Goal: Complete application form: Complete application form

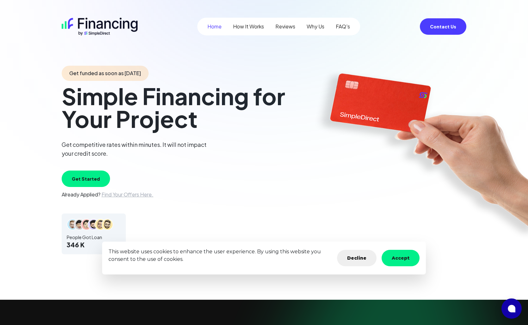
click at [90, 176] on button "Get Started" at bounding box center [86, 179] width 48 height 16
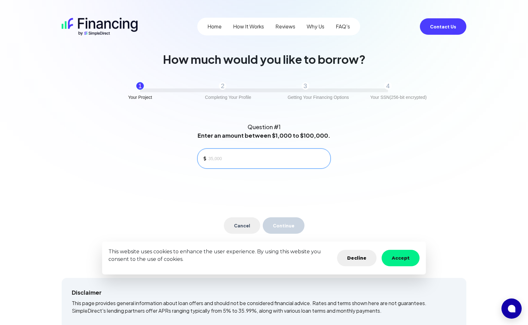
click at [220, 160] on input at bounding box center [266, 158] width 117 height 9
type input "3,500"
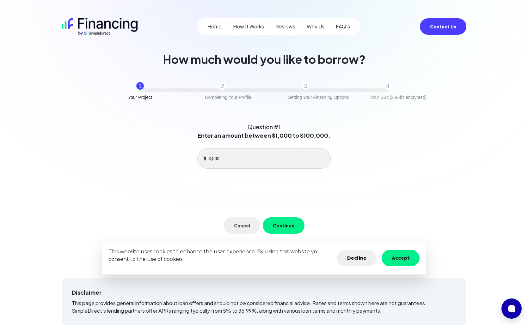
click at [285, 226] on button "Continue" at bounding box center [284, 225] width 42 height 16
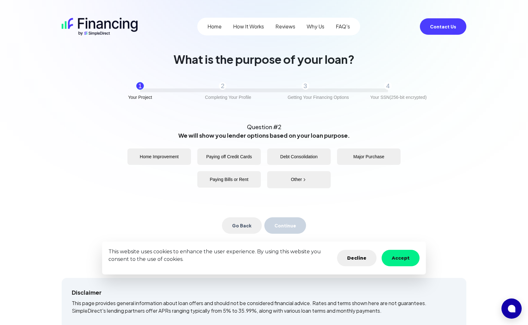
click at [170, 157] on button "Home Improvement" at bounding box center [159, 157] width 64 height 16
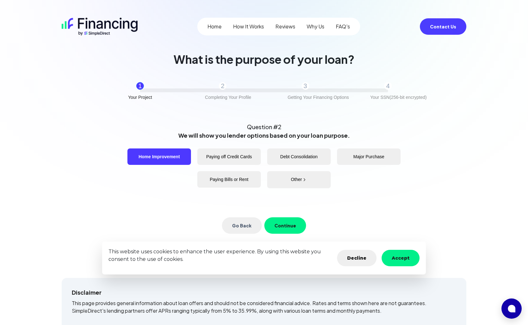
click at [293, 225] on button "Continue" at bounding box center [285, 225] width 42 height 16
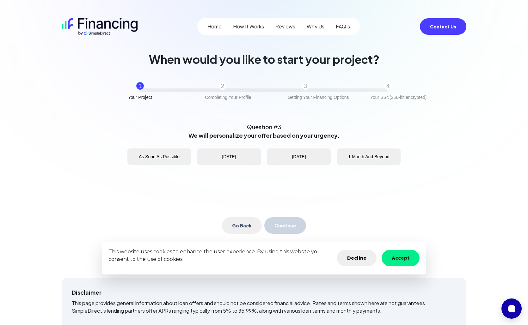
click at [154, 160] on button "As Soon As Possible" at bounding box center [159, 157] width 64 height 16
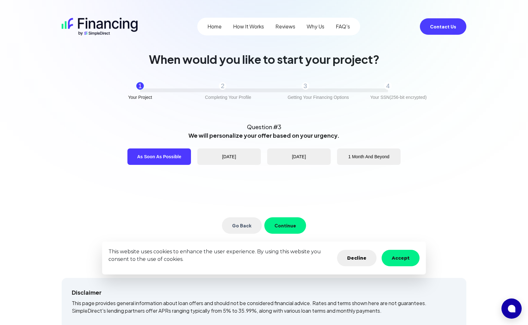
click at [291, 222] on button "Continue" at bounding box center [285, 225] width 42 height 16
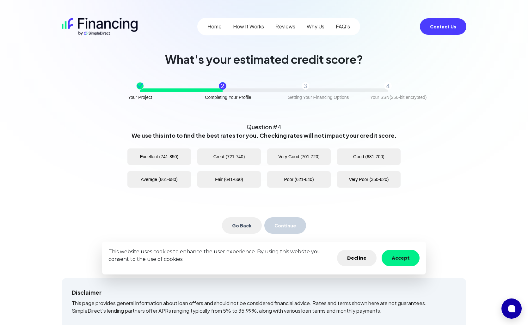
click at [375, 157] on button "Good (681-700)" at bounding box center [369, 157] width 64 height 16
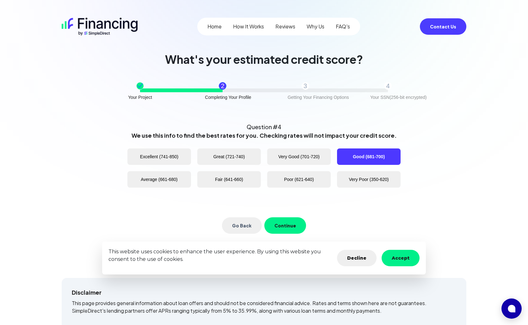
click at [284, 224] on button "Continue" at bounding box center [285, 225] width 42 height 16
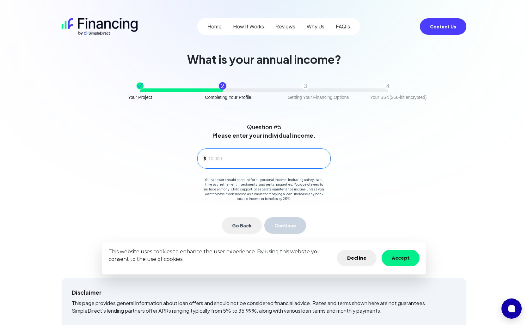
drag, startPoint x: 210, startPoint y: 157, endPoint x: 214, endPoint y: 159, distance: 4.0
click at [211, 157] on input at bounding box center [266, 158] width 117 height 9
type input "7"
type input "84,000"
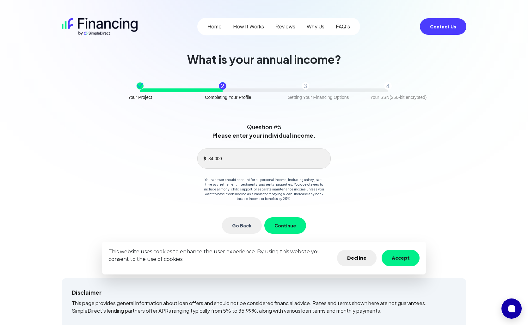
click at [292, 226] on button "Continue" at bounding box center [285, 225] width 42 height 16
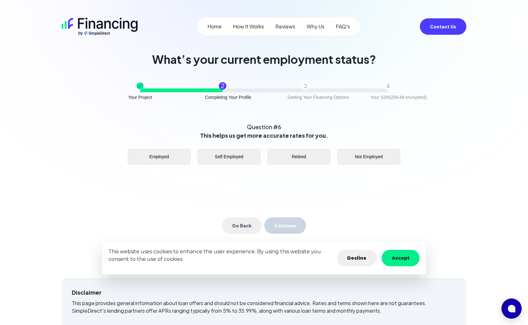
click at [159, 161] on button "Employed" at bounding box center [159, 157] width 64 height 16
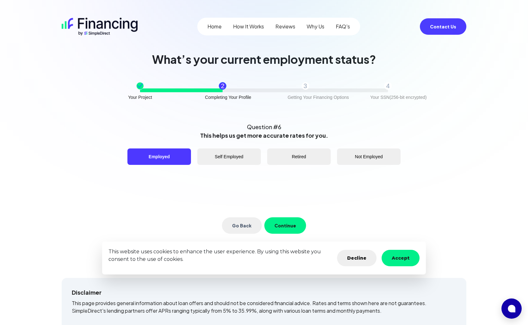
click at [284, 224] on button "Continue" at bounding box center [285, 225] width 42 height 16
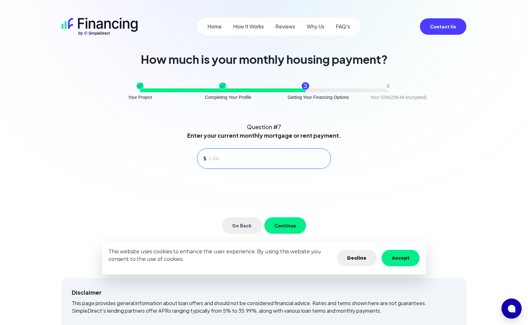
click at [220, 157] on input at bounding box center [266, 158] width 117 height 9
type input "2,000"
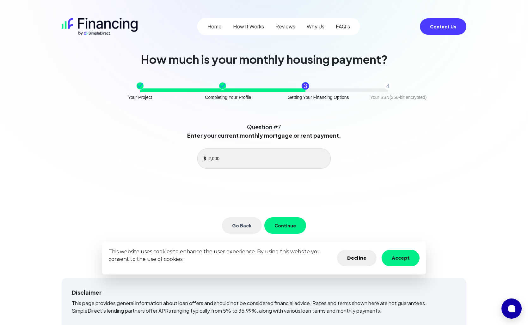
click at [287, 222] on button "Continue" at bounding box center [285, 225] width 42 height 16
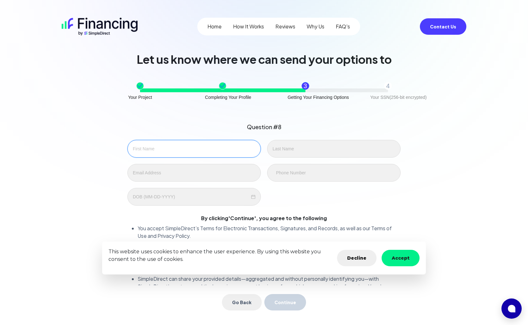
click at [143, 145] on input "text" at bounding box center [193, 149] width 133 height 18
type input "Christopher"
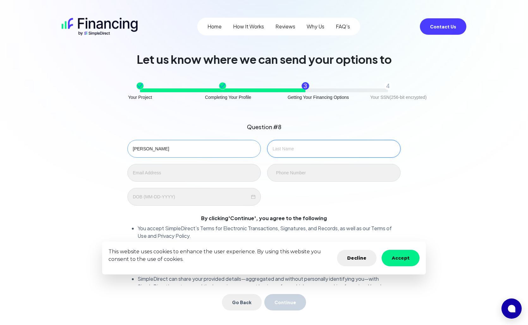
type input "Santiago"
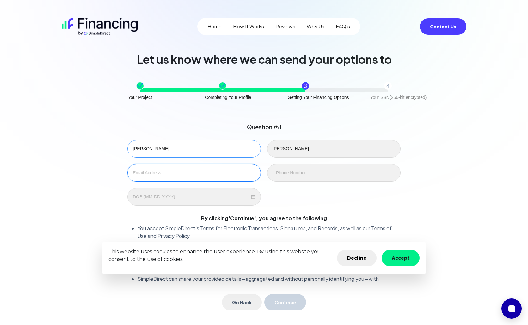
type input "lcsantiago720@gmail.com"
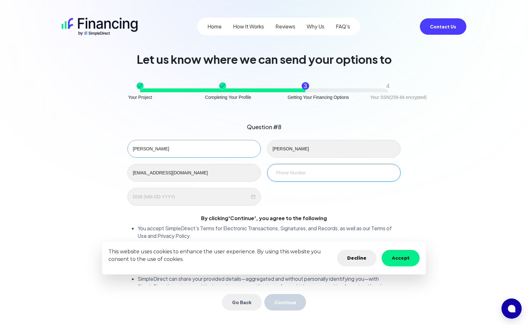
type input "305-972-6269"
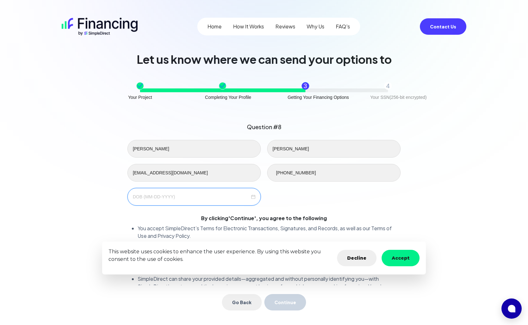
click at [136, 197] on input at bounding box center [191, 196] width 117 height 7
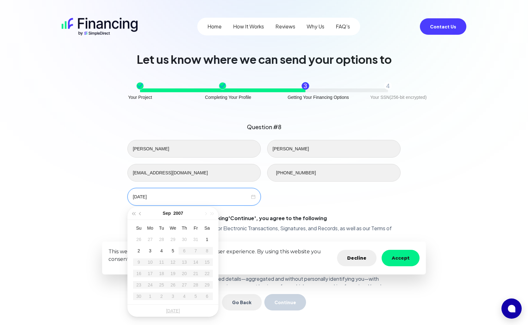
type input "08-31-2007"
click at [170, 213] on button "Sep" at bounding box center [167, 213] width 8 height 13
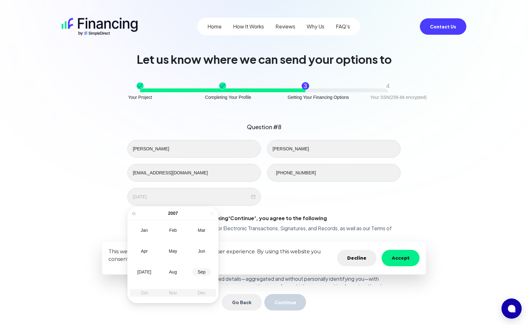
type input "09-05-2007"
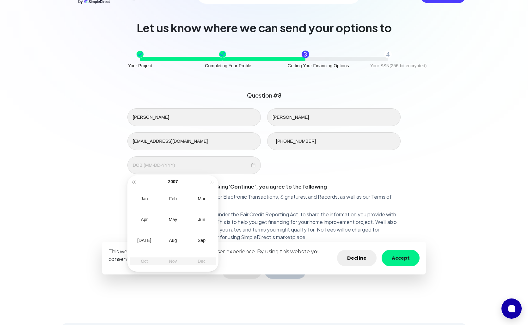
click at [143, 260] on table "Jan Feb Mar Apr May Jun Jul Aug Sep Oct Nov Dec" at bounding box center [173, 229] width 86 height 83
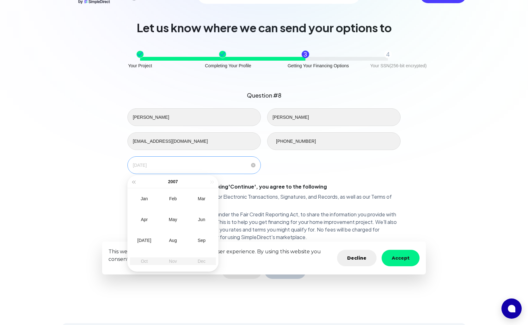
type input "01-05-2007"
click at [145, 164] on input at bounding box center [191, 165] width 117 height 7
type input "10-19-1987"
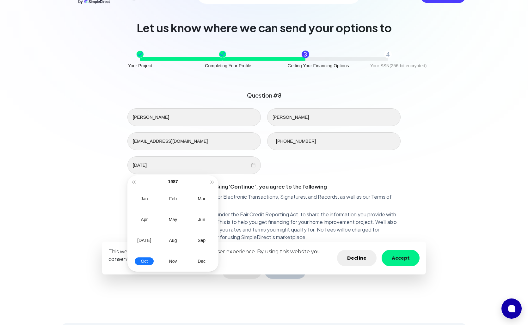
click at [295, 166] on div "Christopher Santiago lcsantiago720@gmail.com 305-972-6269 10-19-1987" at bounding box center [263, 141] width 279 height 66
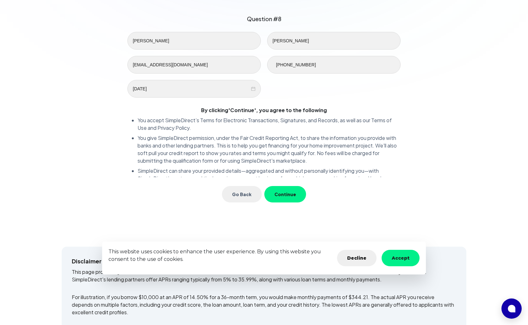
scroll to position [95, 0]
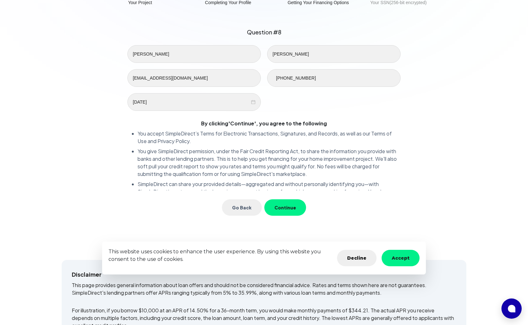
click at [286, 208] on button "Continue" at bounding box center [285, 207] width 42 height 16
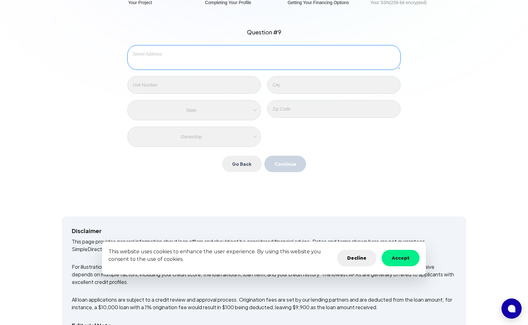
click at [165, 59] on textarea at bounding box center [263, 57] width 273 height 25
type textarea "11863 SW 242 Terrace"
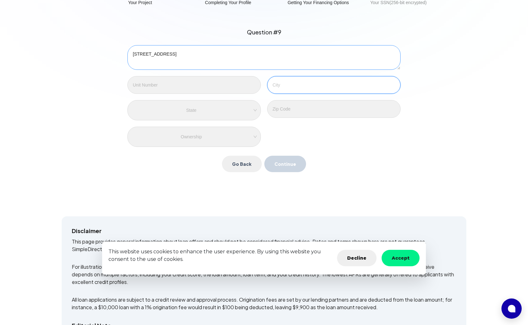
type input "Homestead"
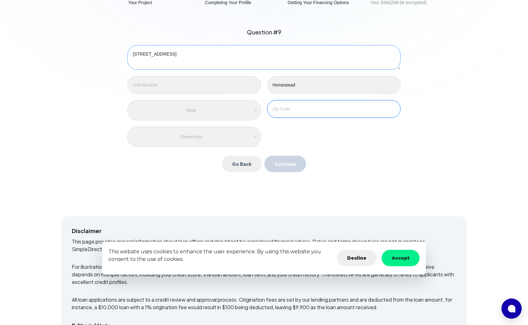
type input "33032"
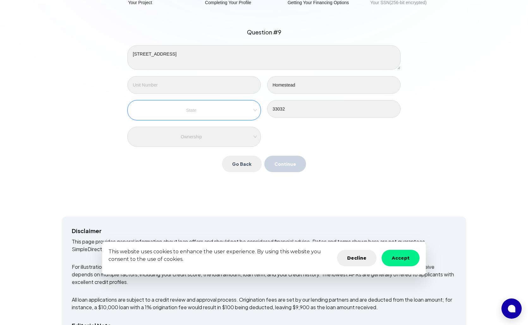
click at [229, 115] on input "search" at bounding box center [194, 110] width 116 height 9
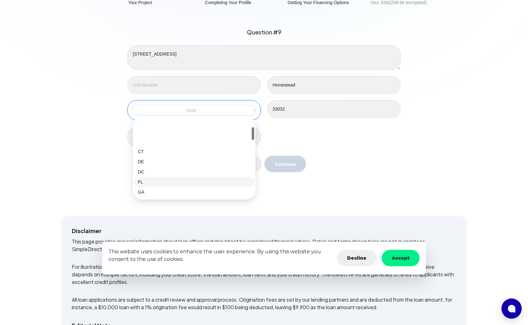
scroll to position [63, 0]
click at [139, 150] on div "FL" at bounding box center [194, 150] width 112 height 7
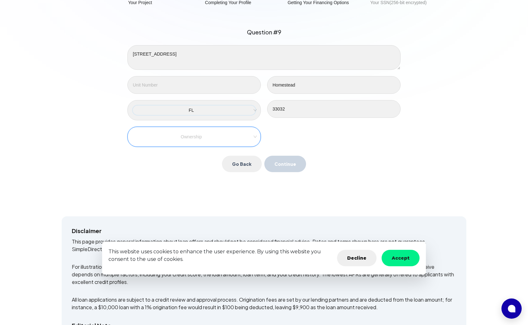
click at [147, 137] on input "search" at bounding box center [194, 136] width 116 height 9
click at [147, 149] on div "Own" at bounding box center [194, 149] width 112 height 7
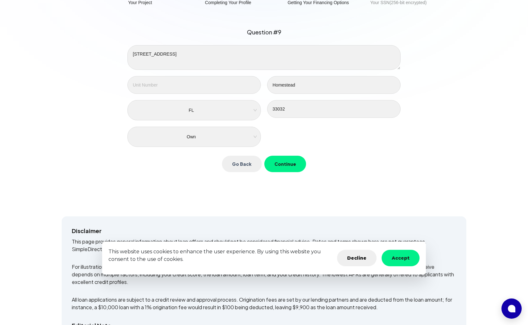
click at [289, 163] on button "Continue" at bounding box center [285, 164] width 42 height 16
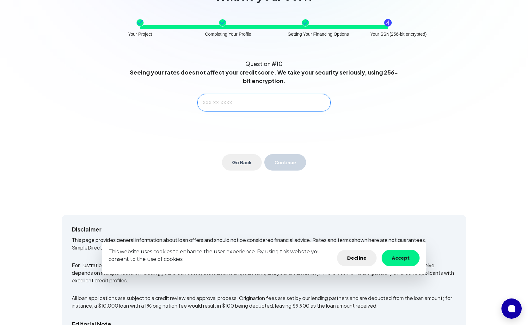
click at [201, 101] on input "text" at bounding box center [263, 103] width 133 height 18
type input "591-08-5103"
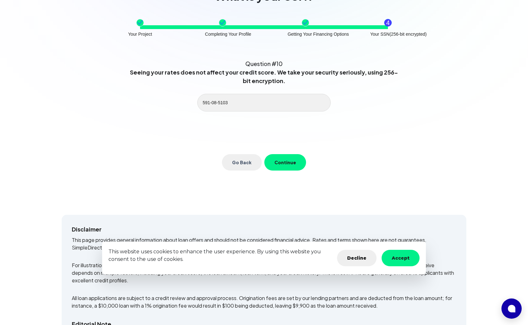
click at [290, 162] on button "Continue" at bounding box center [285, 162] width 42 height 16
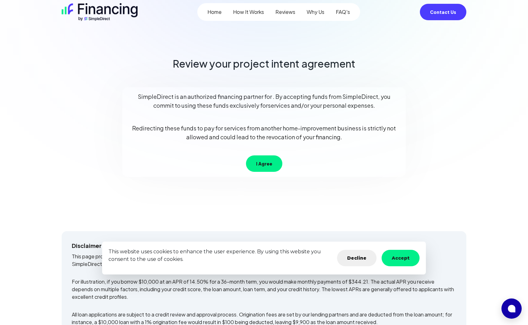
scroll to position [0, 0]
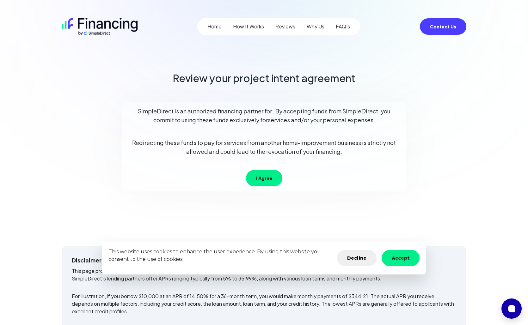
click at [260, 177] on button "I Agree" at bounding box center [264, 178] width 36 height 16
click at [258, 176] on button "I Agree" at bounding box center [264, 178] width 36 height 16
click at [406, 258] on button "Accept" at bounding box center [400, 258] width 38 height 16
click at [405, 258] on button "Accept" at bounding box center [400, 258] width 38 height 16
click at [448, 210] on div "Review your project intent agreement SimpleDirect is an authorized financing pa…" at bounding box center [263, 146] width 399 height 152
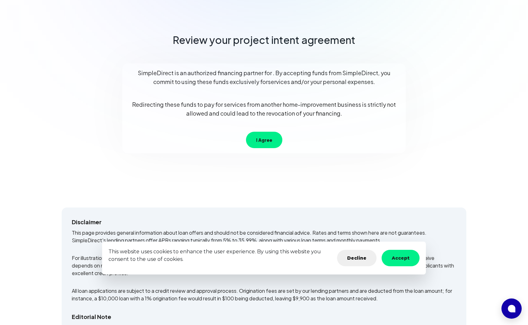
scroll to position [33, 0]
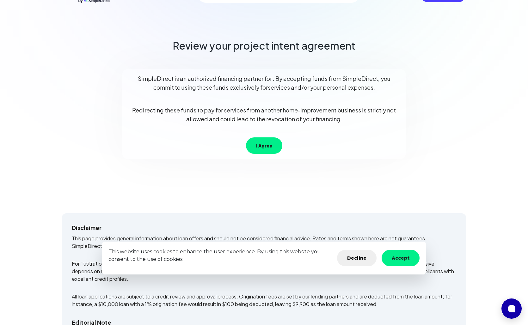
click at [268, 144] on button "I Agree" at bounding box center [264, 145] width 36 height 16
click at [281, 106] on p "Redirecting these funds to pay for services from another home-improvement busin…" at bounding box center [263, 115] width 273 height 18
drag, startPoint x: 185, startPoint y: 116, endPoint x: 339, endPoint y: 154, distance: 158.9
click at [187, 117] on p "Redirecting these funds to pay for services from another home-improvement busin…" at bounding box center [263, 115] width 273 height 18
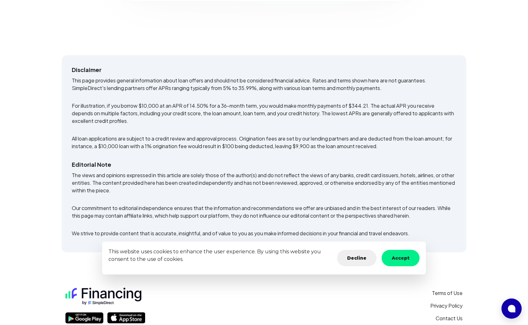
click at [252, 143] on p "All loan applications are subject to a credit review and approval process. Orig…" at bounding box center [264, 142] width 384 height 15
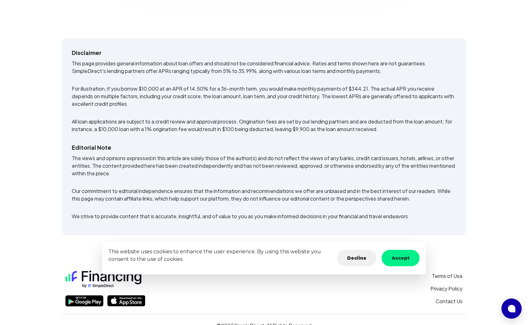
scroll to position [222, 0]
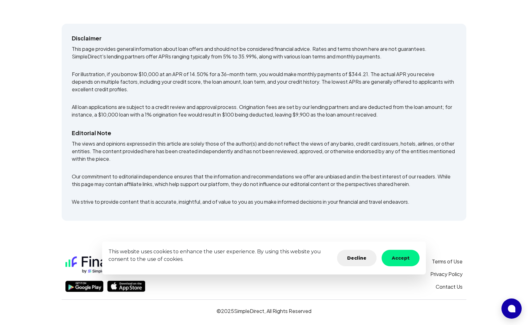
click at [212, 135] on h5 "Editorial Note" at bounding box center [264, 133] width 384 height 9
click at [401, 257] on button "Accept" at bounding box center [400, 258] width 38 height 16
click at [277, 262] on p "This website uses cookies to enhance the user experience. By using this website…" at bounding box center [219, 255] width 223 height 15
click at [278, 260] on p "This website uses cookies to enhance the user experience. By using this website…" at bounding box center [219, 255] width 223 height 15
click at [406, 258] on button "Accept" at bounding box center [400, 258] width 38 height 16
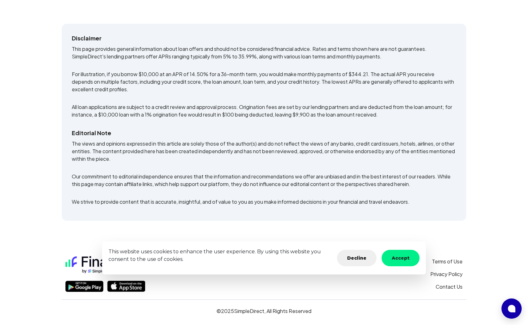
click at [406, 258] on button "Accept" at bounding box center [400, 258] width 38 height 16
click at [494, 238] on main "Home How It Works Reviews Why Us FAQ's Contact Us Review your project intent ag…" at bounding box center [264, 51] width 528 height 547
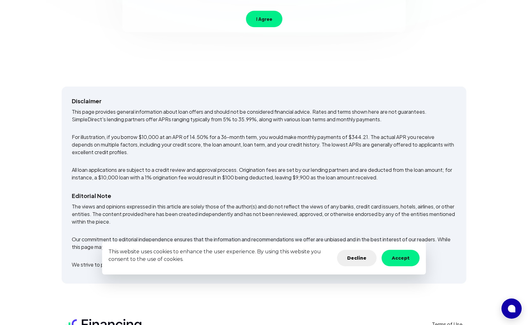
scroll to position [64, 0]
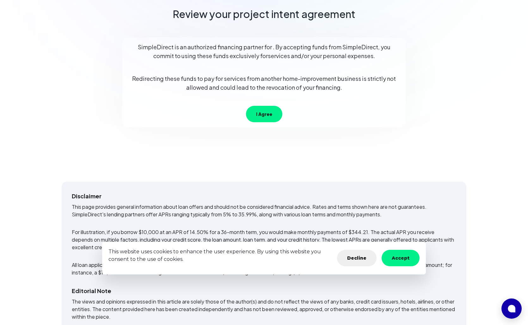
click at [300, 156] on div "Review your project intent agreement SimpleDirect is an authorized financing pa…" at bounding box center [263, 81] width 399 height 152
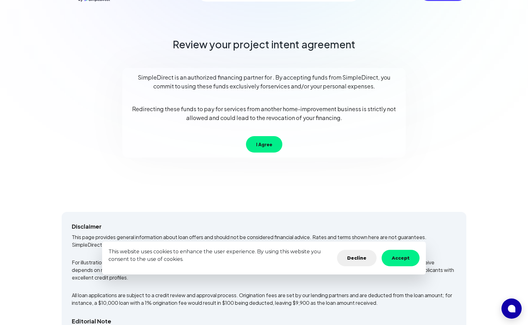
scroll to position [0, 0]
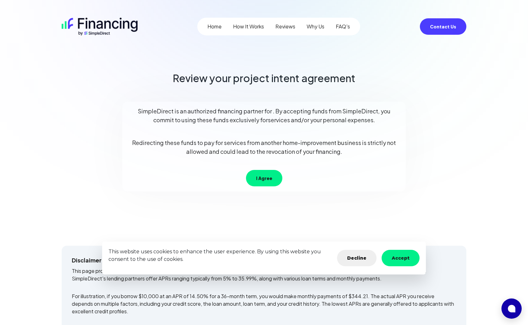
click at [270, 179] on button "I Agree" at bounding box center [264, 178] width 36 height 16
click at [412, 256] on button "Accept" at bounding box center [400, 258] width 38 height 16
click at [408, 256] on button "Accept" at bounding box center [400, 258] width 38 height 16
click at [407, 256] on button "Accept" at bounding box center [400, 258] width 38 height 16
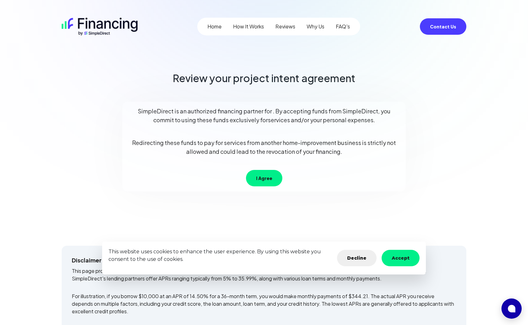
click at [406, 258] on button "Accept" at bounding box center [400, 258] width 38 height 16
click at [403, 263] on button "Accept" at bounding box center [400, 258] width 38 height 16
click at [403, 264] on button "Accept" at bounding box center [400, 258] width 38 height 16
click at [406, 259] on button "Accept" at bounding box center [400, 258] width 38 height 16
click at [263, 176] on button "I Agree" at bounding box center [264, 178] width 36 height 16
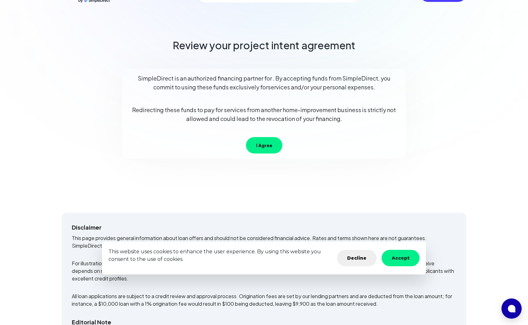
scroll to position [32, 0]
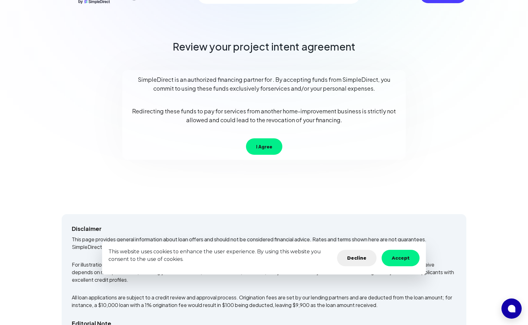
click at [259, 146] on button "I Agree" at bounding box center [264, 146] width 36 height 16
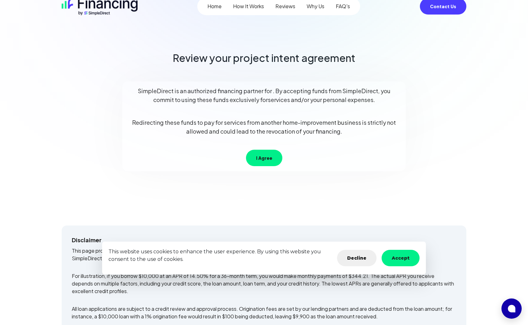
scroll to position [0, 0]
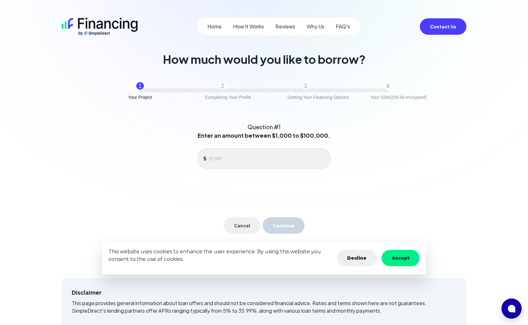
drag, startPoint x: 399, startPoint y: 257, endPoint x: 381, endPoint y: 258, distance: 18.0
click at [399, 257] on button "Accept" at bounding box center [400, 258] width 38 height 16
click at [361, 255] on button "Decline" at bounding box center [356, 258] width 39 height 16
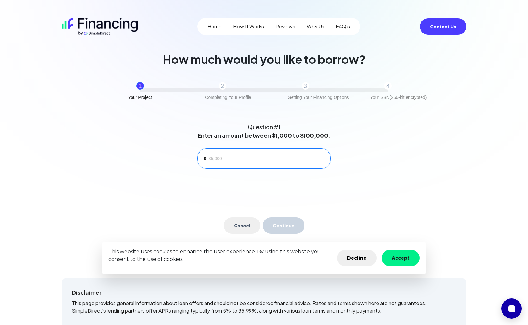
click at [222, 160] on input at bounding box center [266, 158] width 117 height 9
type input "3,500"
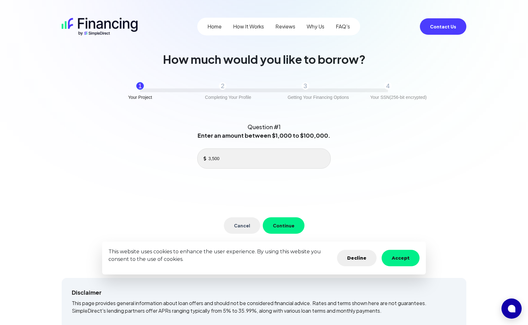
click at [285, 222] on button "Continue" at bounding box center [284, 225] width 42 height 16
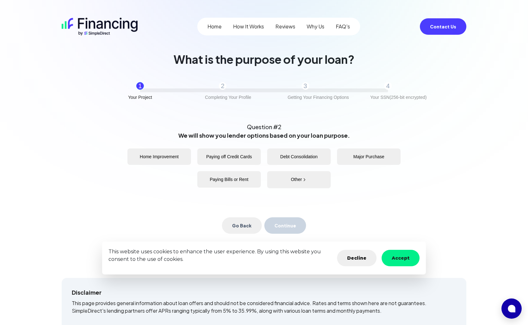
click at [160, 159] on button "Home Improvement" at bounding box center [159, 157] width 64 height 16
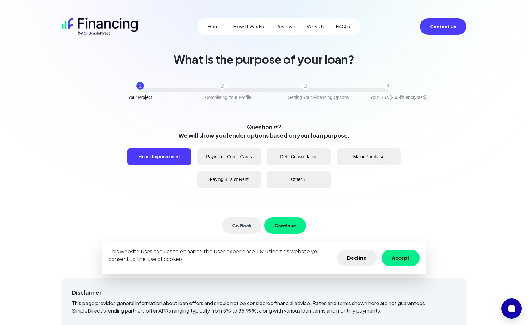
click at [284, 227] on button "Continue" at bounding box center [285, 225] width 42 height 16
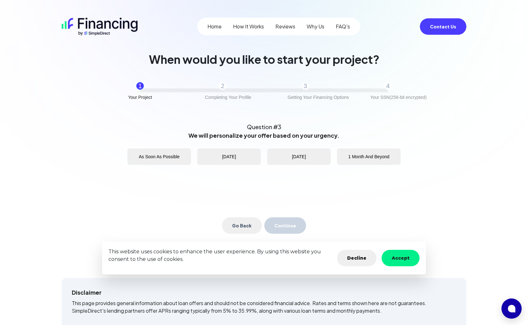
click at [164, 158] on button "As Soon As Possible" at bounding box center [159, 157] width 64 height 16
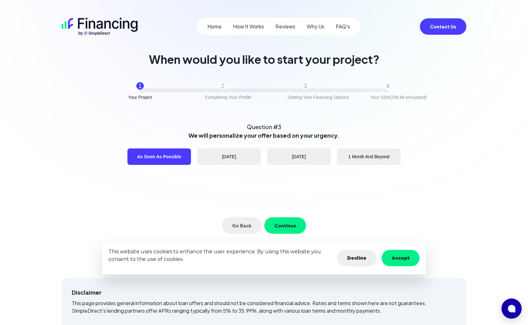
click at [286, 228] on button "Continue" at bounding box center [285, 225] width 42 height 16
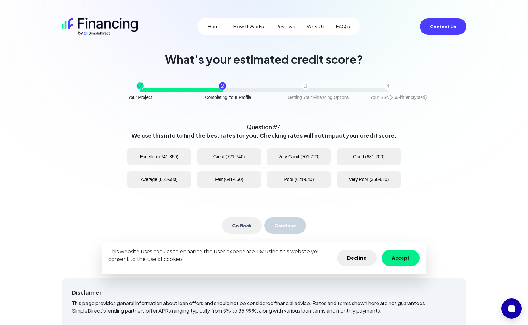
click at [279, 157] on button "Very Good (701-720)" at bounding box center [299, 157] width 64 height 16
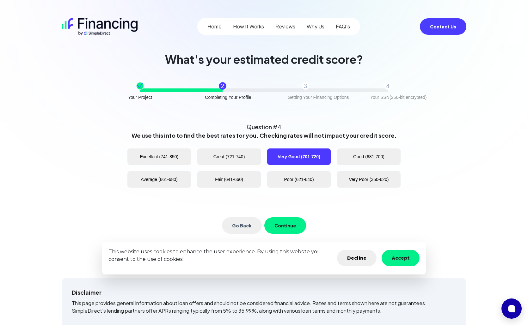
click at [290, 225] on button "Continue" at bounding box center [285, 225] width 42 height 16
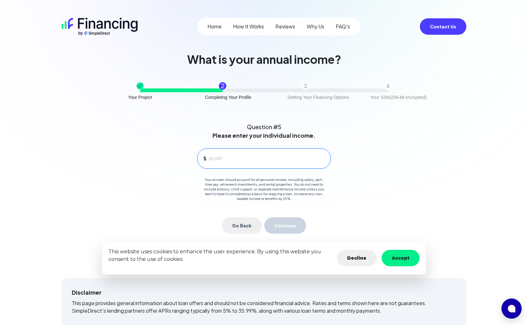
click at [225, 155] on input at bounding box center [266, 158] width 117 height 9
type input "85,000"
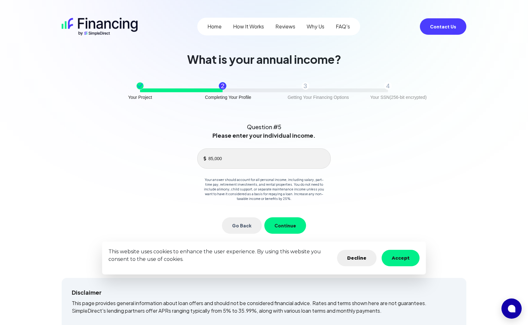
click at [285, 220] on button "Continue" at bounding box center [285, 225] width 42 height 16
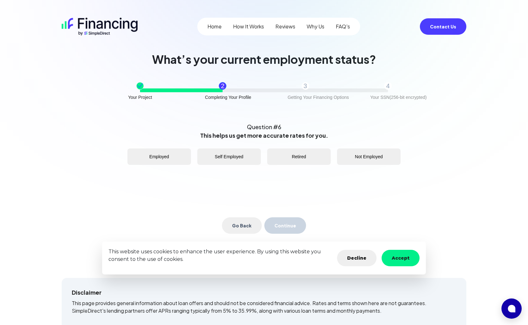
click at [157, 155] on button "Employed" at bounding box center [159, 157] width 64 height 16
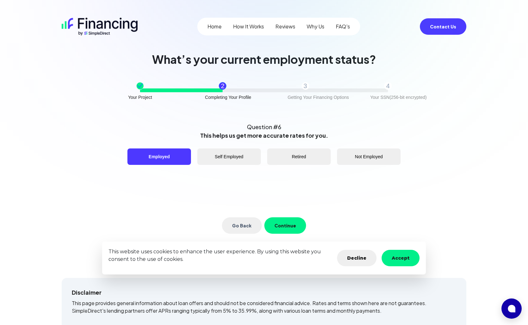
click at [289, 223] on button "Continue" at bounding box center [285, 225] width 42 height 16
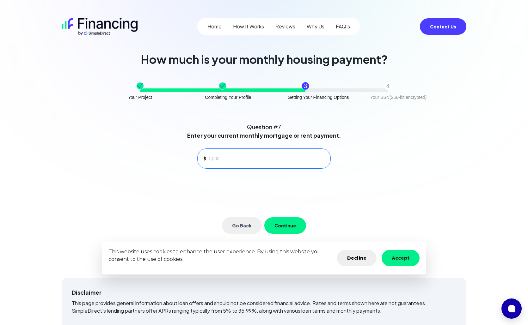
click at [226, 162] on input at bounding box center [266, 158] width 117 height 9
type input "2,000"
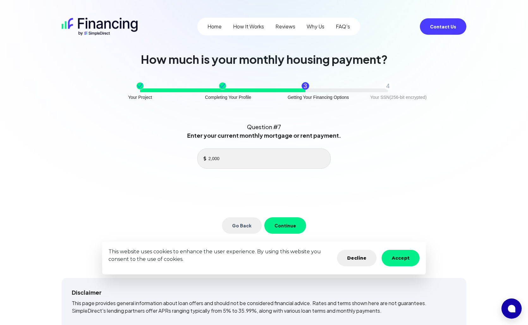
click at [290, 225] on button "Continue" at bounding box center [285, 225] width 42 height 16
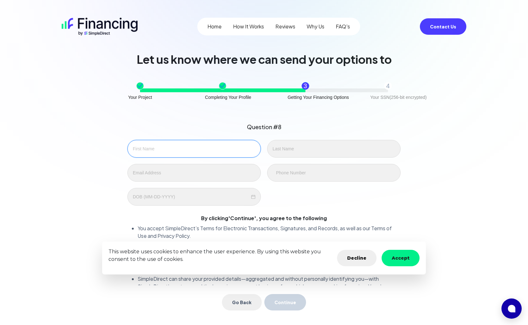
click at [152, 150] on input "text" at bounding box center [193, 149] width 133 height 18
type input "Christopher"
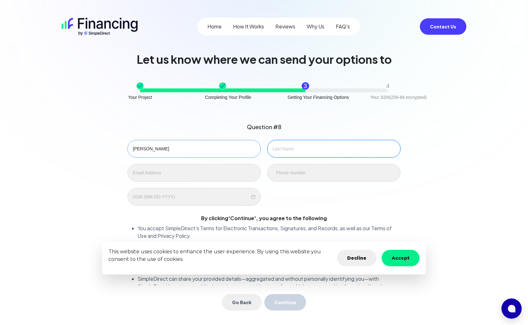
type input "Santiago"
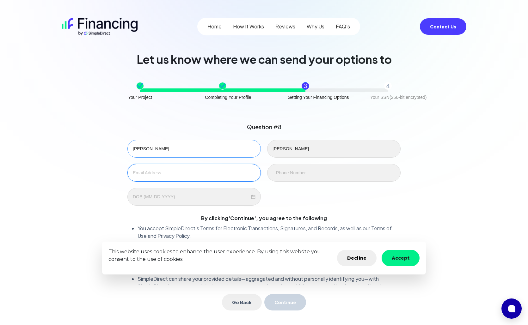
type input "lcsantiago720@gmail.com"
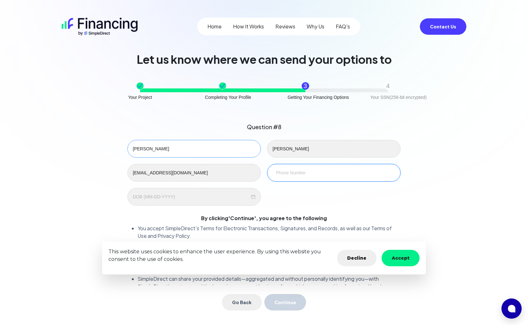
type input "305-972-6269"
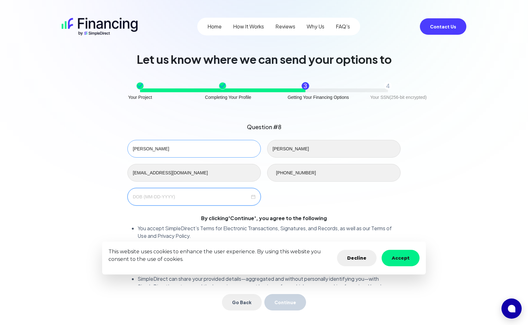
type input "10-19-1987"
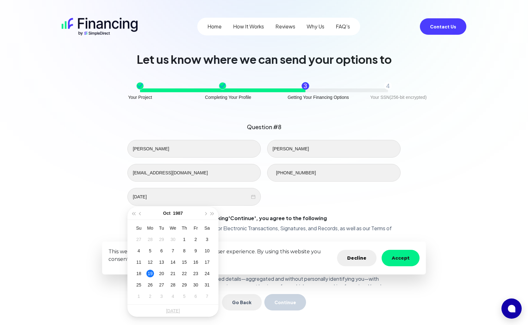
click at [284, 200] on div "Christopher Santiago lcsantiago720@gmail.com 305-972-6269 10-19-1987" at bounding box center [263, 173] width 279 height 66
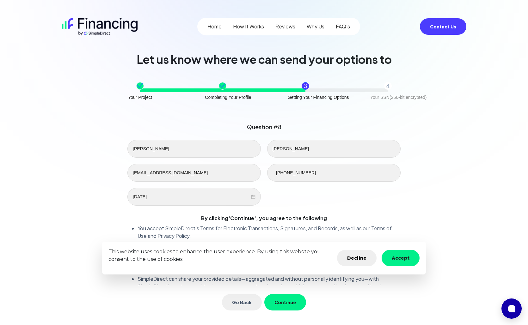
click at [400, 258] on button "Accept" at bounding box center [400, 258] width 38 height 16
click at [436, 205] on div "Question #8 Christopher Santiago lcsantiago720@gmail.com 305-972-6269 10-19-198…" at bounding box center [263, 223] width 399 height 216
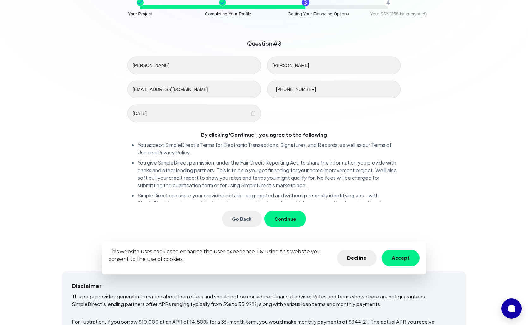
scroll to position [95, 0]
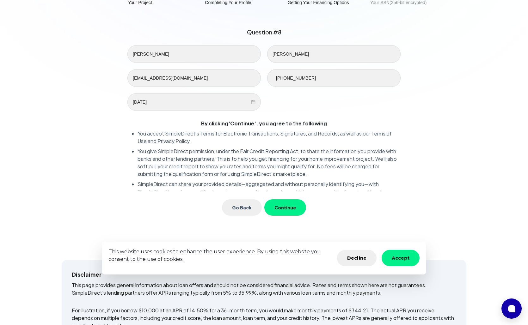
click at [291, 209] on button "Continue" at bounding box center [285, 207] width 42 height 16
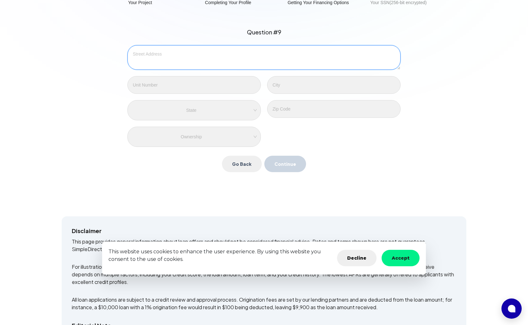
click at [179, 65] on textarea at bounding box center [263, 57] width 273 height 25
type textarea "11863 SW 242 Terrace"
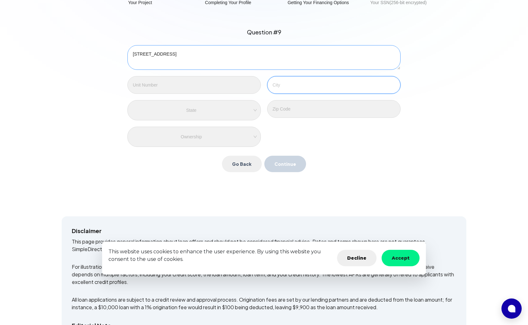
type input "Homestead"
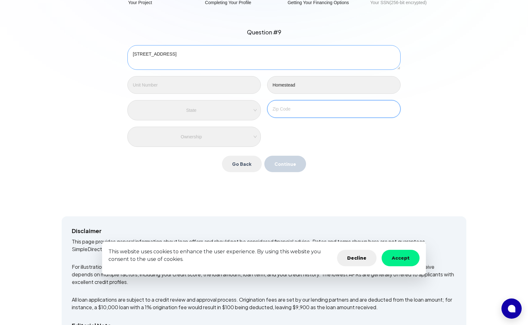
type input "33032"
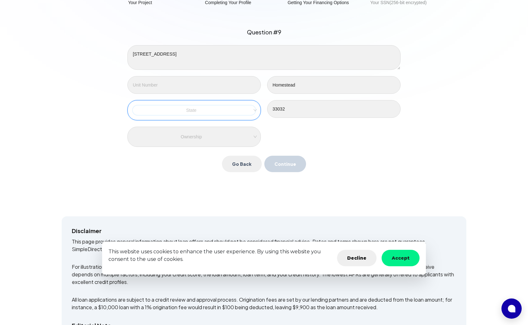
click at [178, 106] on input "search" at bounding box center [194, 110] width 116 height 9
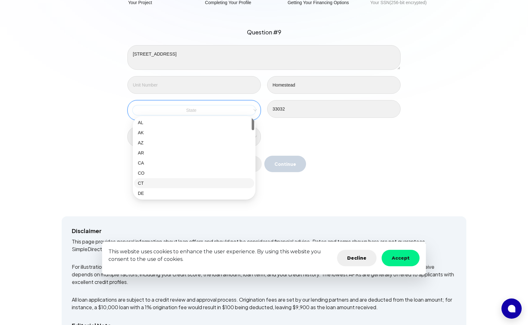
scroll to position [63, 0]
click at [140, 151] on div "FL" at bounding box center [194, 150] width 112 height 7
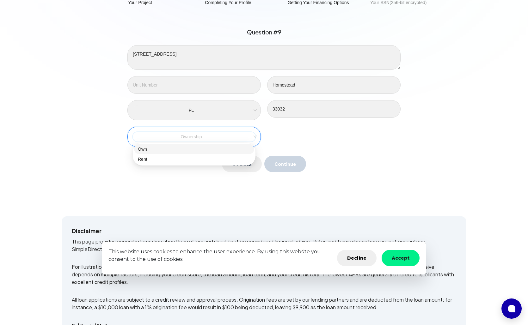
click at [196, 138] on input "search" at bounding box center [194, 136] width 116 height 9
click at [142, 150] on div "Own" at bounding box center [194, 149] width 112 height 7
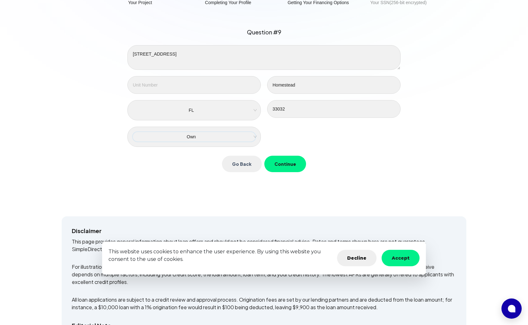
click at [290, 168] on button "Continue" at bounding box center [285, 164] width 42 height 16
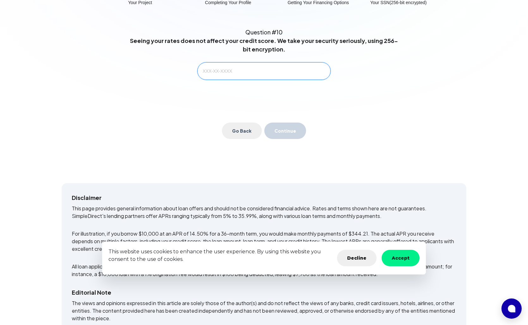
click at [215, 74] on input "text" at bounding box center [263, 71] width 133 height 18
type input "591-08-5103"
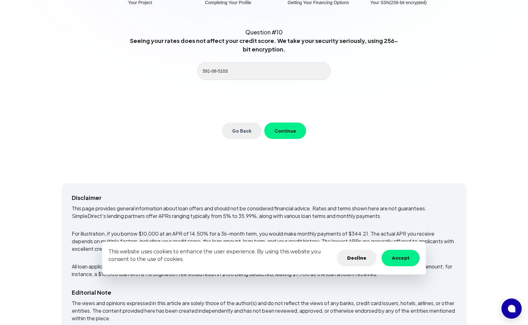
click at [284, 132] on button "Continue" at bounding box center [285, 131] width 42 height 16
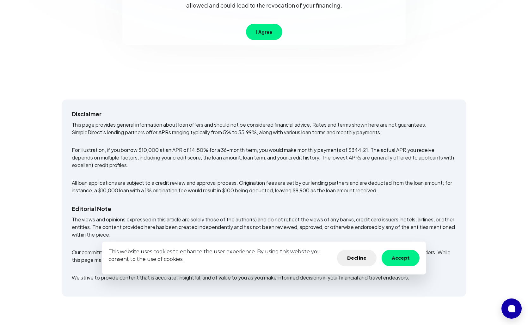
scroll to position [127, 0]
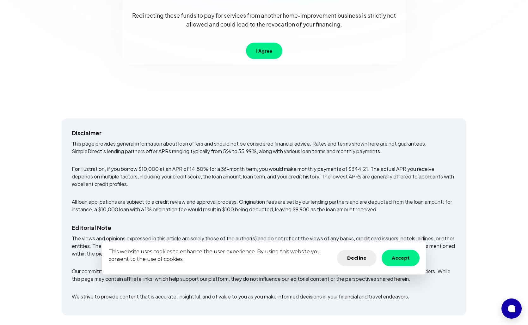
click at [264, 53] on button "I Agree" at bounding box center [264, 51] width 36 height 16
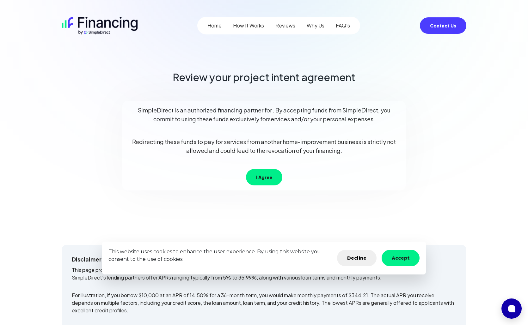
click at [262, 178] on button "I Agree" at bounding box center [264, 177] width 36 height 16
click at [229, 114] on p "SimpleDirect is an authorized financing partner for . By accepting funds from S…" at bounding box center [263, 115] width 273 height 18
click at [217, 106] on div "SimpleDirect is an authorized financing partner for . By accepting funds from S…" at bounding box center [263, 146] width 283 height 90
drag, startPoint x: 217, startPoint y: 106, endPoint x: 207, endPoint y: 79, distance: 28.5
click at [207, 79] on h2 "Review your project intent agreement" at bounding box center [264, 77] width 183 height 12
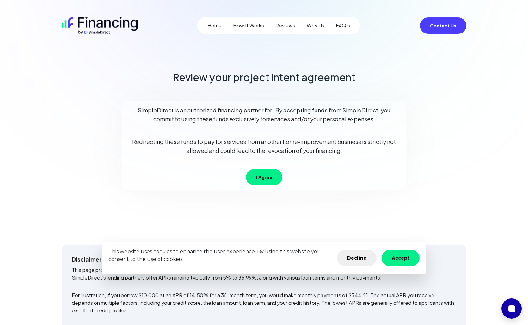
click at [266, 175] on button "I Agree" at bounding box center [264, 177] width 36 height 16
click at [265, 174] on button "I Agree" at bounding box center [264, 177] width 36 height 16
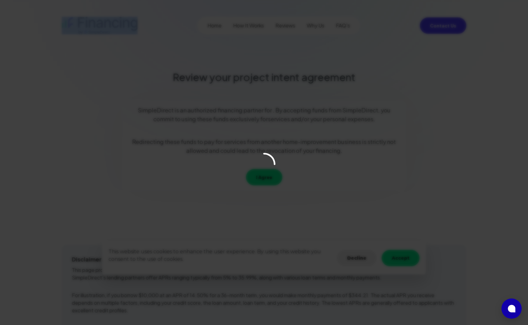
click at [265, 174] on icon "loading" at bounding box center [263, 164] width 23 height 23
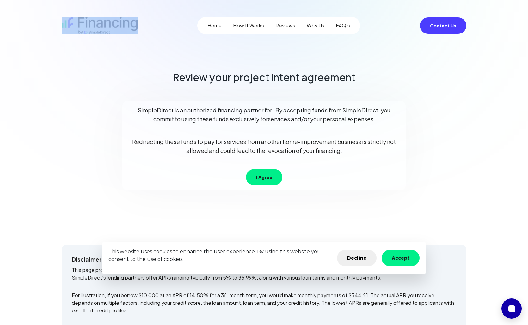
click at [265, 174] on button "I Agree" at bounding box center [264, 177] width 36 height 16
click at [402, 258] on button "Accept" at bounding box center [400, 258] width 38 height 16
click at [401, 257] on button "Accept" at bounding box center [400, 258] width 38 height 16
drag, startPoint x: 401, startPoint y: 257, endPoint x: 401, endPoint y: 253, distance: 3.5
click at [401, 255] on button "Accept" at bounding box center [400, 258] width 38 height 16
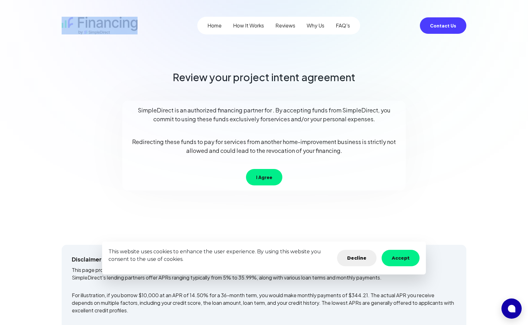
click at [401, 253] on button "Accept" at bounding box center [400, 258] width 38 height 16
click at [401, 252] on button "Accept" at bounding box center [400, 258] width 38 height 16
click at [400, 254] on button "Accept" at bounding box center [400, 258] width 38 height 16
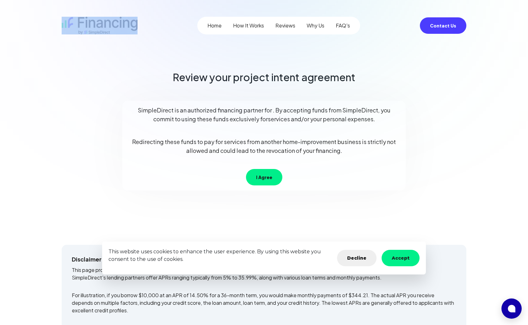
click at [400, 255] on button "Accept" at bounding box center [400, 258] width 38 height 16
click at [349, 252] on button "Decline" at bounding box center [356, 258] width 39 height 16
click at [353, 254] on button "Decline" at bounding box center [356, 258] width 39 height 16
click at [355, 254] on button "Decline" at bounding box center [356, 258] width 39 height 16
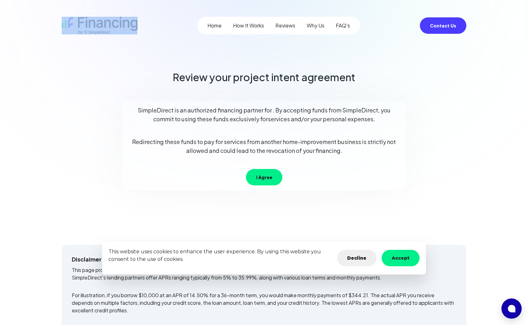
click at [355, 256] on button "Decline" at bounding box center [356, 258] width 39 height 16
click at [367, 258] on button "Decline" at bounding box center [356, 258] width 39 height 16
click at [399, 257] on button "Accept" at bounding box center [400, 258] width 38 height 16
drag, startPoint x: 362, startPoint y: 215, endPoint x: 410, endPoint y: 211, distance: 47.9
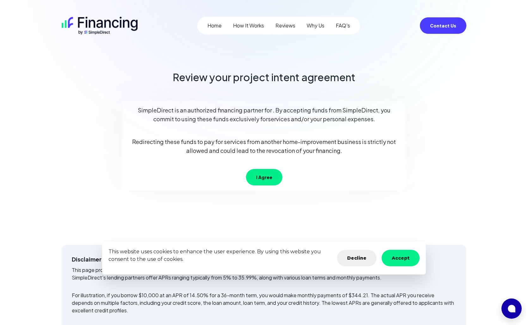
click at [366, 214] on div "Review your project intent agreement SimpleDirect is an authorized financing pa…" at bounding box center [263, 145] width 399 height 152
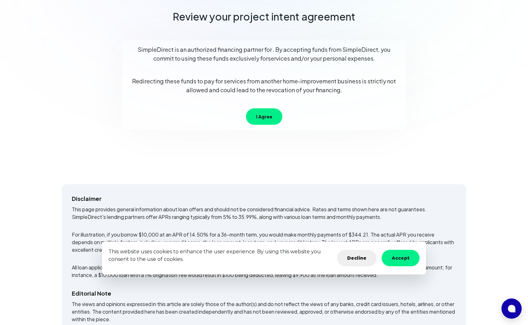
scroll to position [222, 0]
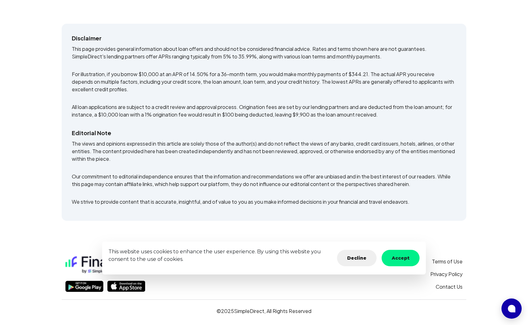
drag, startPoint x: 474, startPoint y: 209, endPoint x: 481, endPoint y: 213, distance: 7.5
click at [476, 211] on main "Home How It Works Reviews Why Us FAQ's Contact Us Review your project intent ag…" at bounding box center [264, 51] width 528 height 547
click at [487, 218] on main "Home How It Works Reviews Why Us FAQ's Contact Us Review your project intent ag…" at bounding box center [264, 51] width 528 height 547
click at [473, 224] on main "Home How It Works Reviews Why Us FAQ's Contact Us Review your project intent ag…" at bounding box center [264, 51] width 528 height 547
drag, startPoint x: 472, startPoint y: 225, endPoint x: 457, endPoint y: 249, distance: 28.2
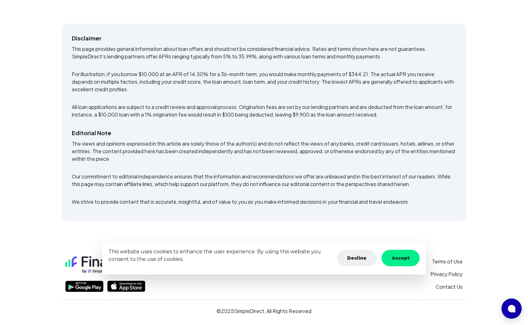
click at [470, 227] on main "Home How It Works Reviews Why Us FAQ's Contact Us Review your project intent ag…" at bounding box center [264, 51] width 528 height 547
click at [445, 258] on link "Terms of Use" at bounding box center [447, 262] width 31 height 8
click at [446, 274] on link "Privacy Policy" at bounding box center [446, 274] width 32 height 8
drag, startPoint x: 478, startPoint y: 200, endPoint x: 463, endPoint y: 214, distance: 20.3
click at [478, 200] on main "Home How It Works Reviews Why Us FAQ's Contact Us Review your project intent ag…" at bounding box center [264, 51] width 528 height 547
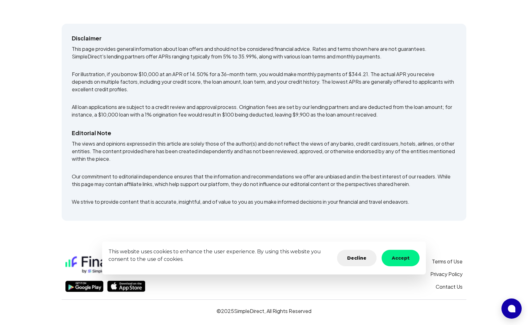
click at [399, 258] on button "Accept" at bounding box center [400, 258] width 38 height 16
click at [409, 258] on button "Accept" at bounding box center [400, 258] width 38 height 16
drag, startPoint x: 409, startPoint y: 258, endPoint x: 449, endPoint y: 231, distance: 48.1
click at [411, 257] on button "Accept" at bounding box center [400, 258] width 38 height 16
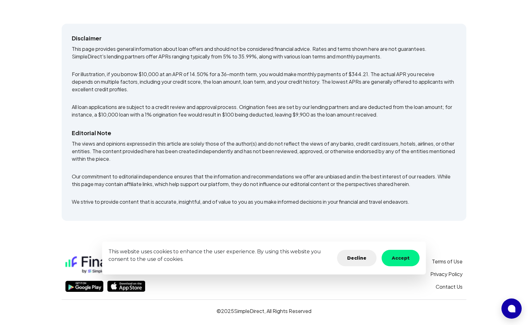
drag, startPoint x: 462, startPoint y: 231, endPoint x: 472, endPoint y: 234, distance: 10.5
click at [463, 231] on div "Home How It Works Reviews Why Us FAQ's Contact Us Review your project intent ag…" at bounding box center [264, 51] width 404 height 547
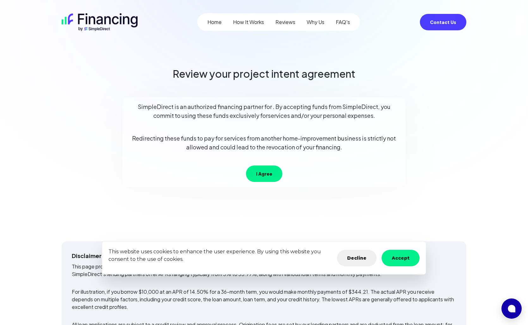
scroll to position [1, 0]
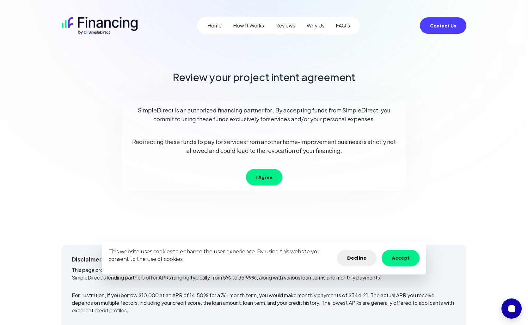
click at [265, 175] on button "I Agree" at bounding box center [264, 177] width 36 height 16
click at [261, 175] on button "I Agree" at bounding box center [264, 177] width 36 height 16
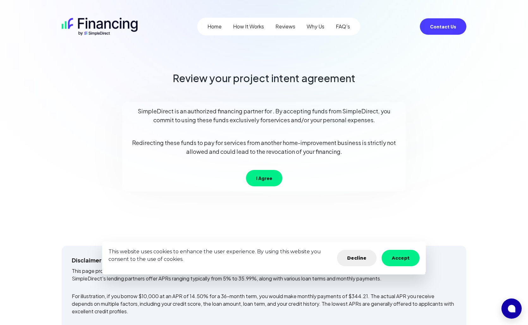
click at [260, 177] on button "I Agree" at bounding box center [264, 178] width 36 height 16
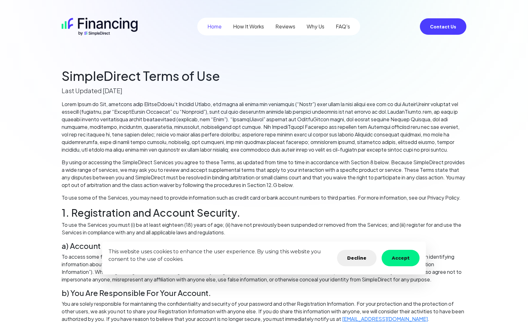
click at [396, 257] on button "Accept" at bounding box center [400, 258] width 38 height 16
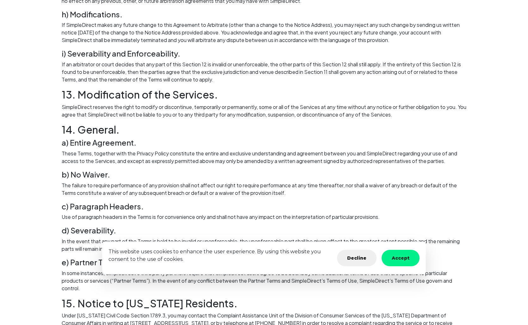
scroll to position [2167, 0]
